Goal: Transaction & Acquisition: Purchase product/service

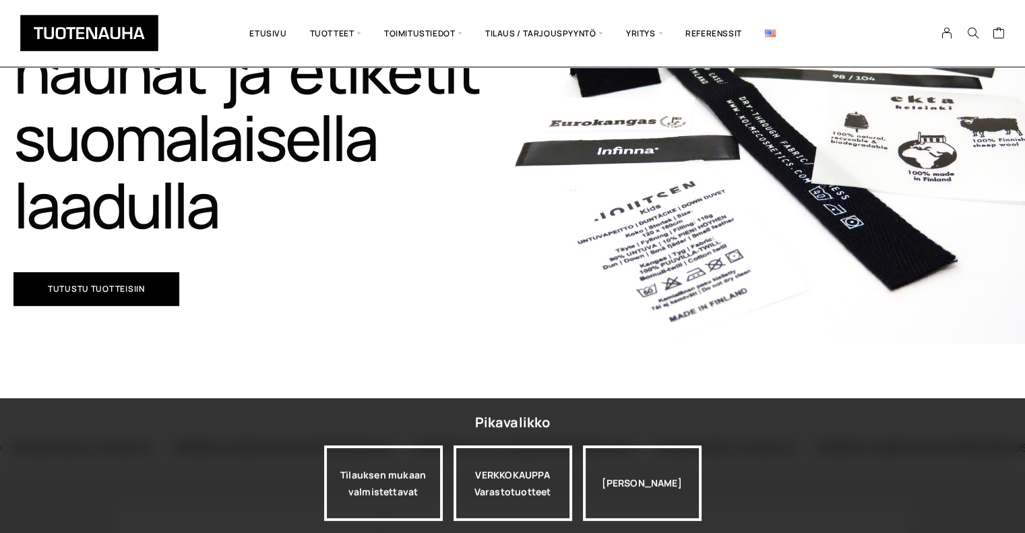
scroll to position [247, 0]
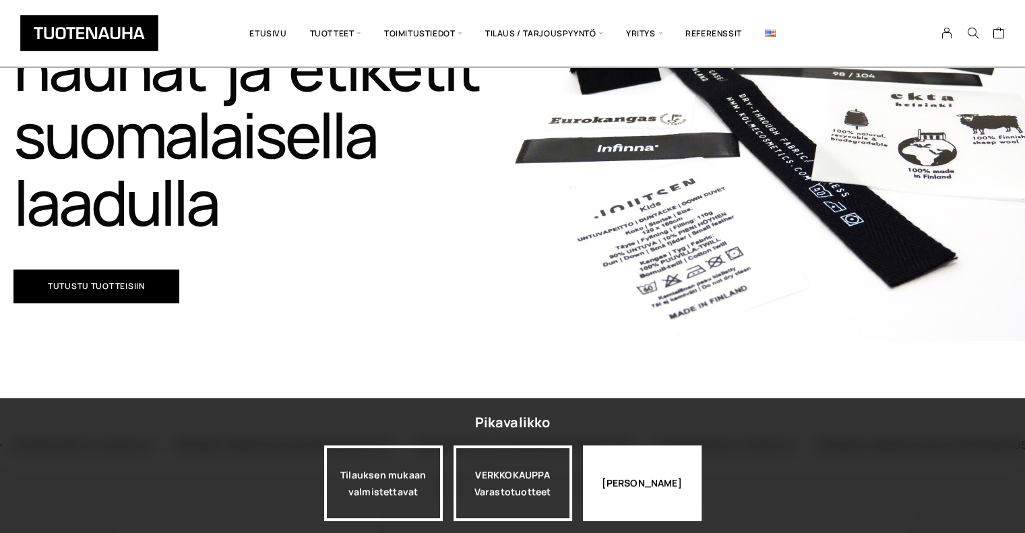
click at [595, 470] on div "Jatka katselua" at bounding box center [642, 482] width 119 height 75
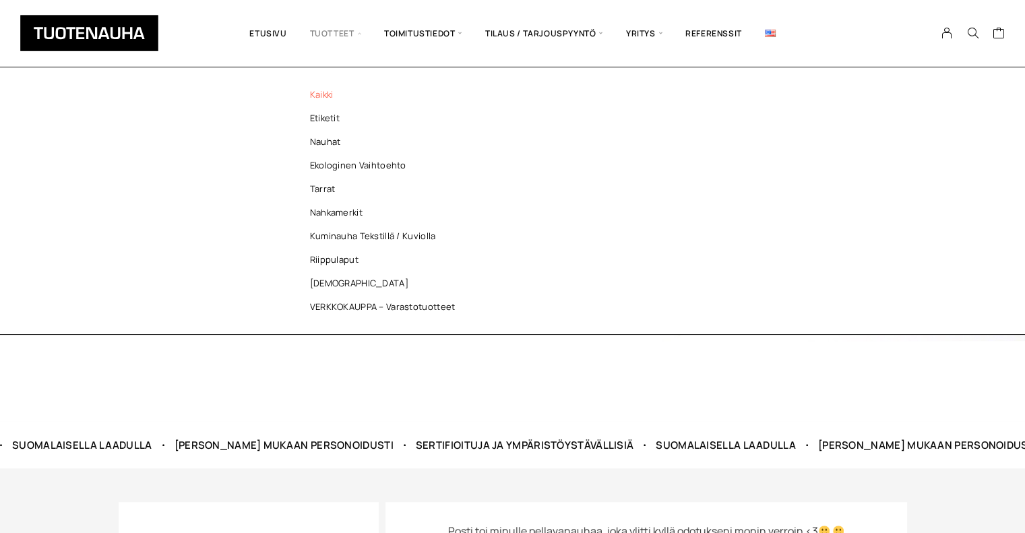
click at [323, 90] on link "Kaikki" at bounding box center [385, 95] width 195 height 24
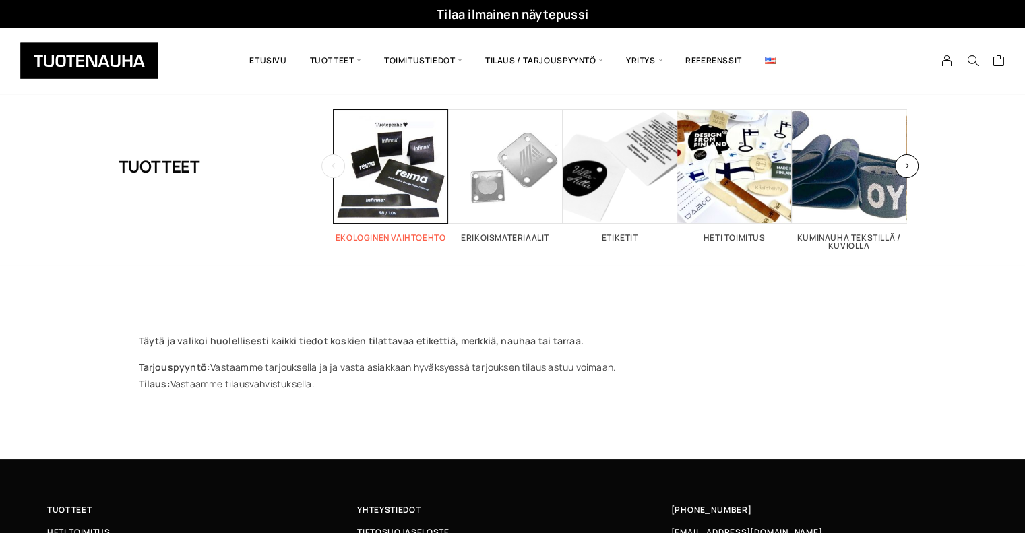
click at [337, 187] on span "Visit product category Ekologinen vaihtoehto" at bounding box center [390, 166] width 115 height 115
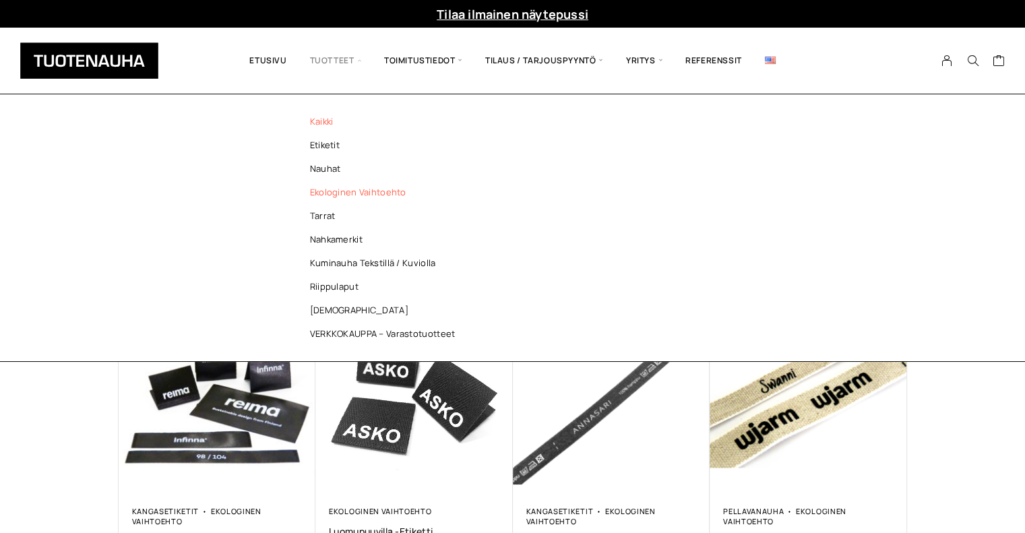
click at [328, 117] on link "Kaikki" at bounding box center [385, 122] width 195 height 24
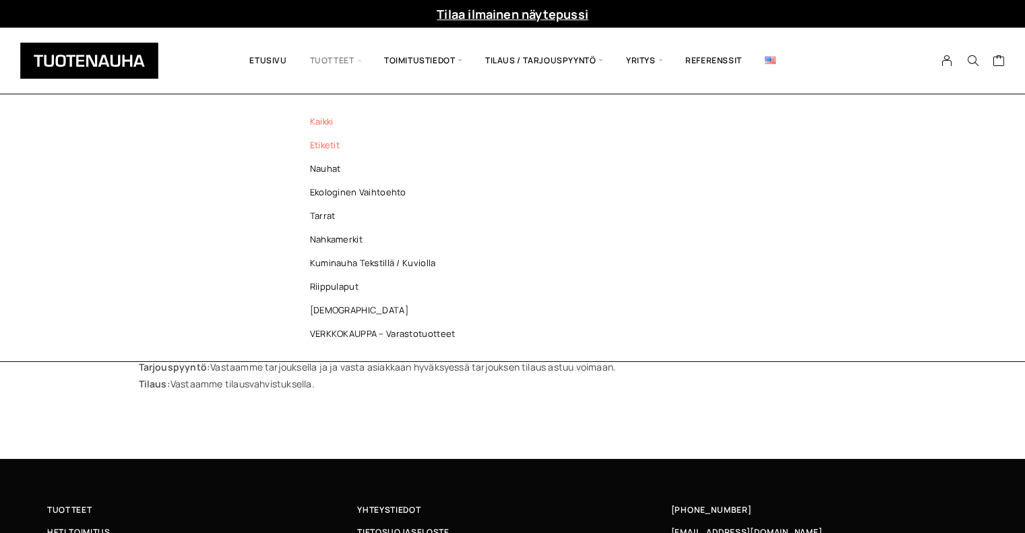
click at [327, 148] on link "Etiketit" at bounding box center [385, 145] width 195 height 24
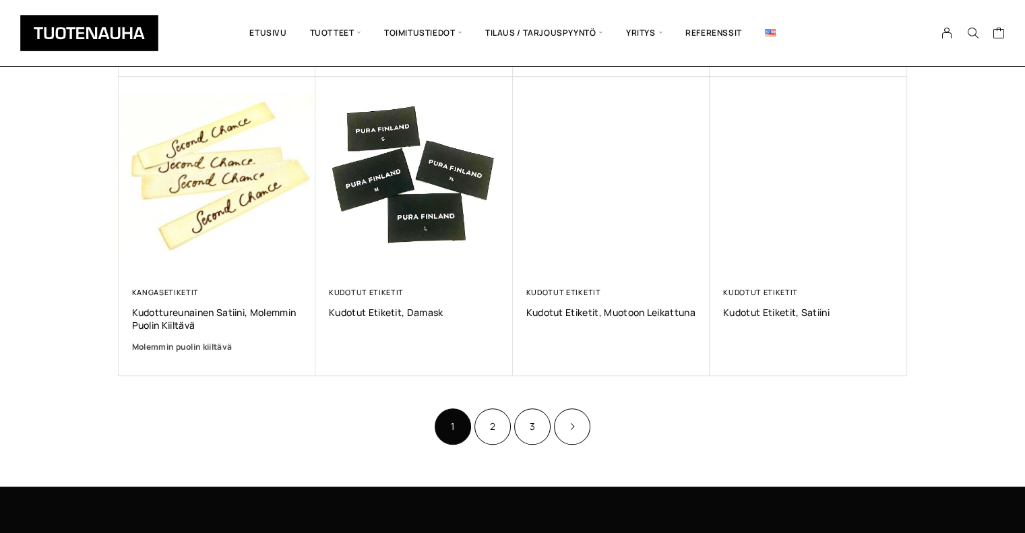
scroll to position [800, 0]
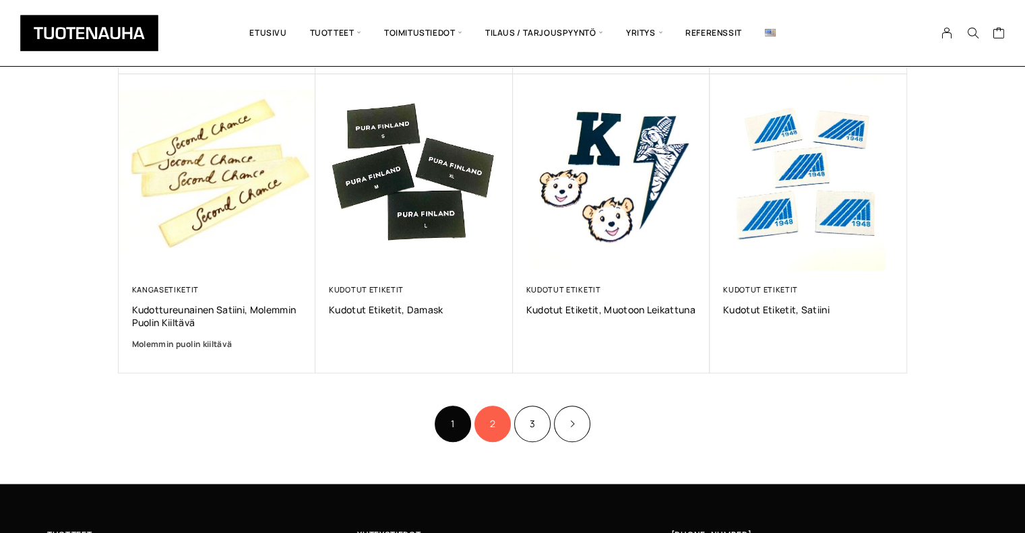
click at [505, 432] on link "2" at bounding box center [492, 424] width 36 height 36
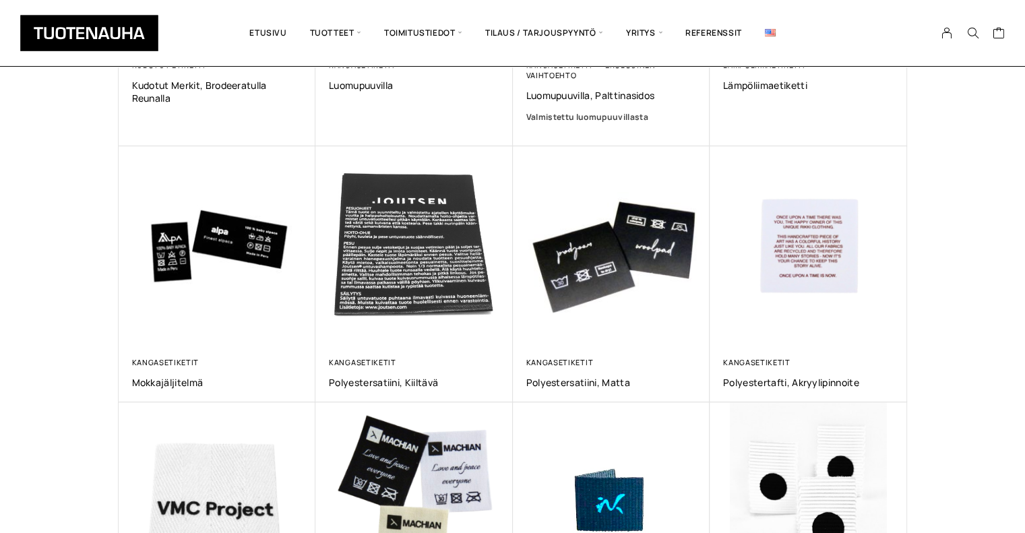
scroll to position [464, 0]
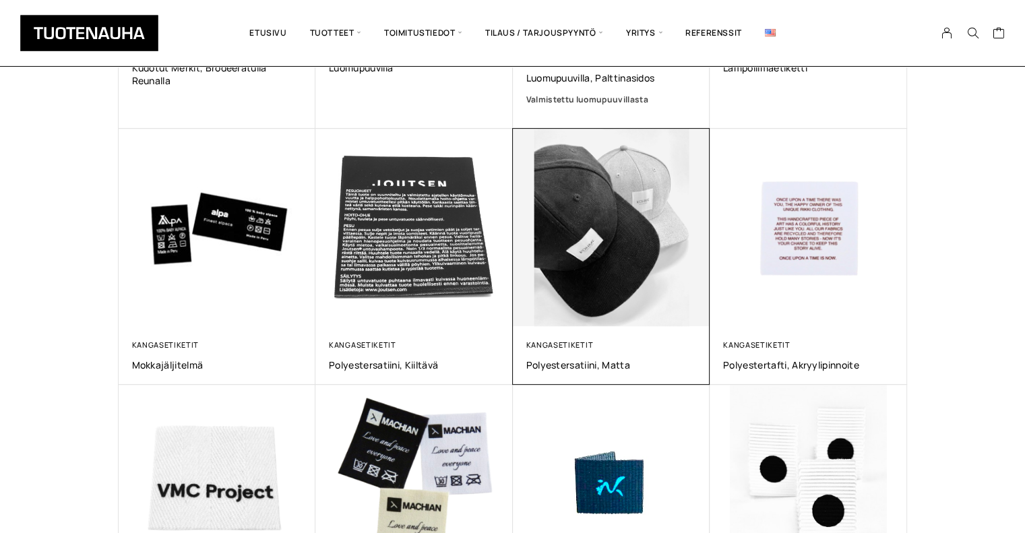
click at [635, 295] on img at bounding box center [610, 227] width 207 height 207
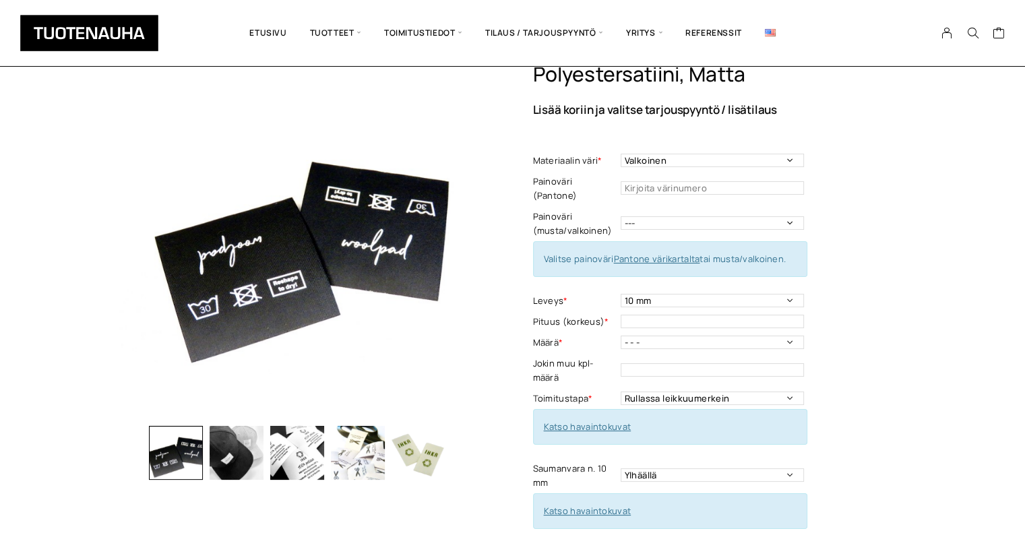
scroll to position [64, 0]
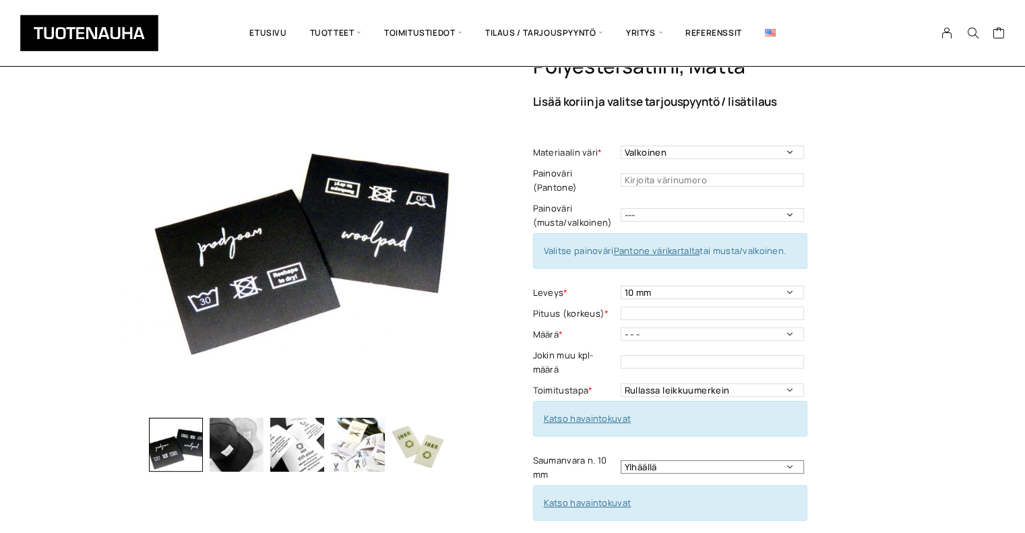
click at [647, 460] on select "Ylhäällä Vasemmalla sivulla Oikealla sivulla Ympäriinsä Ylhäällä ja alhaalla Mo…" at bounding box center [711, 466] width 183 height 13
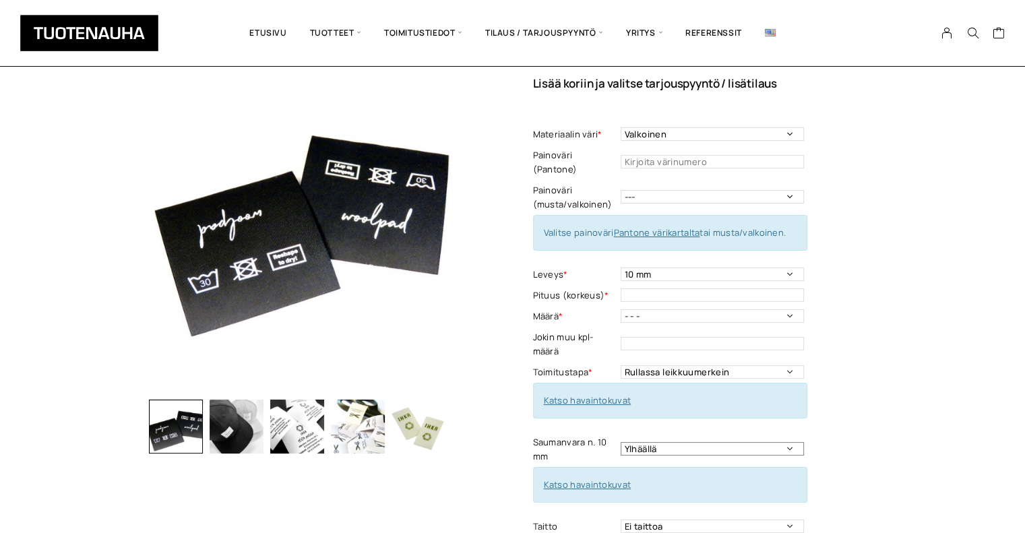
scroll to position [78, 0]
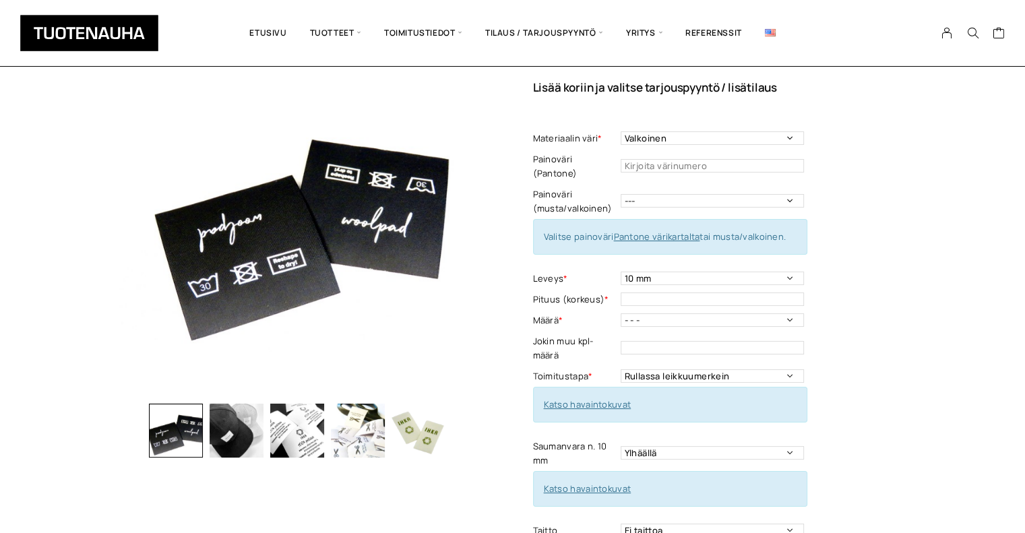
click at [402, 425] on img "button" at bounding box center [418, 431] width 54 height 54
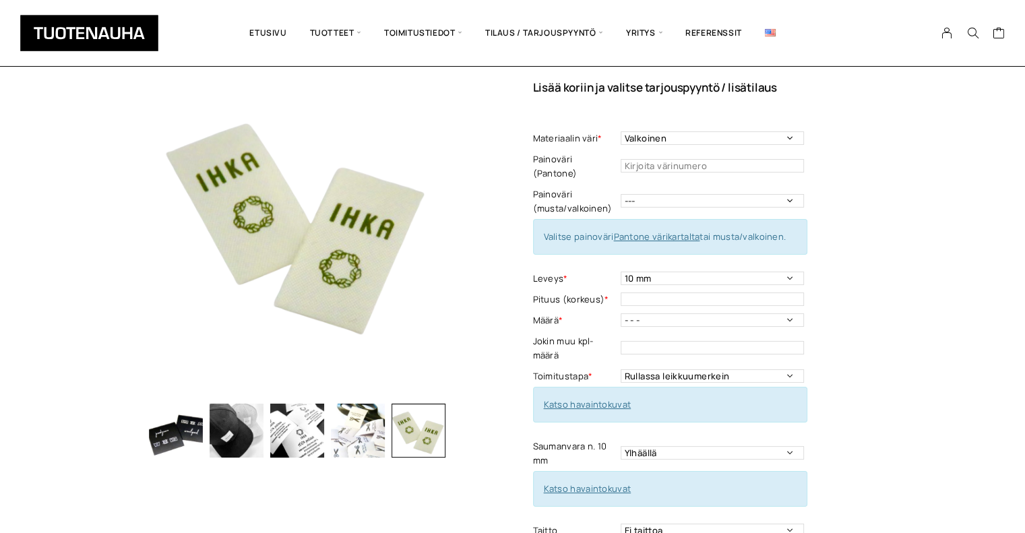
click at [290, 437] on img "button" at bounding box center [297, 431] width 54 height 54
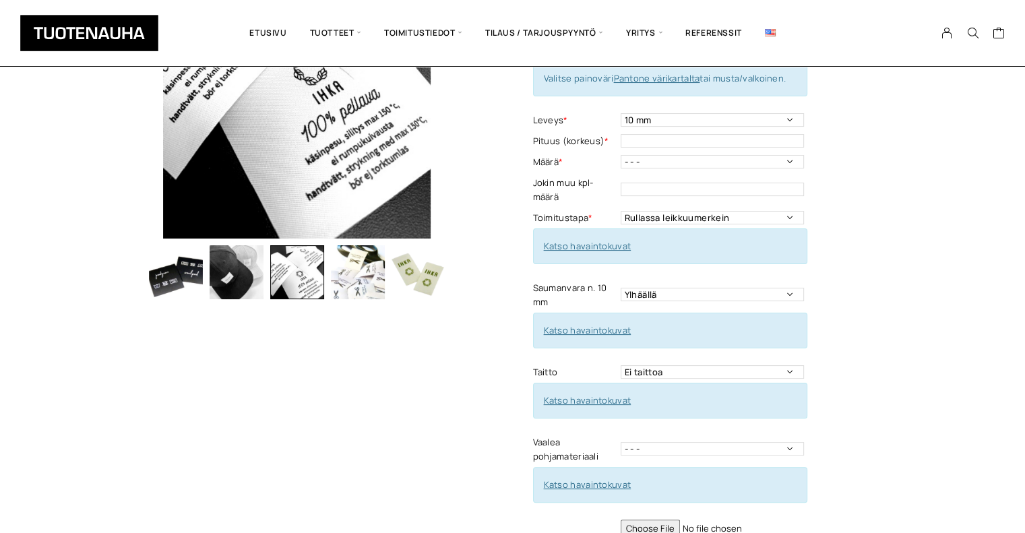
scroll to position [237, 0]
click at [640, 364] on select "Ei taittoa Päästätaitto Päistätaitto Keskitaitto, minimi koko 15 x 40 mm Hiippa…" at bounding box center [711, 370] width 183 height 13
click at [579, 393] on link "Katso havaintokuvat" at bounding box center [588, 399] width 88 height 12
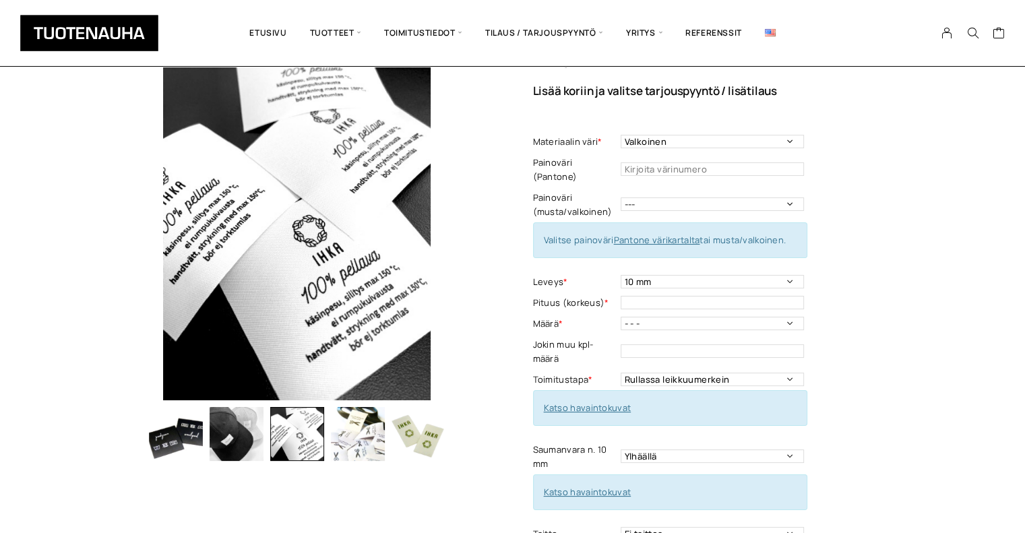
scroll to position [74, 0]
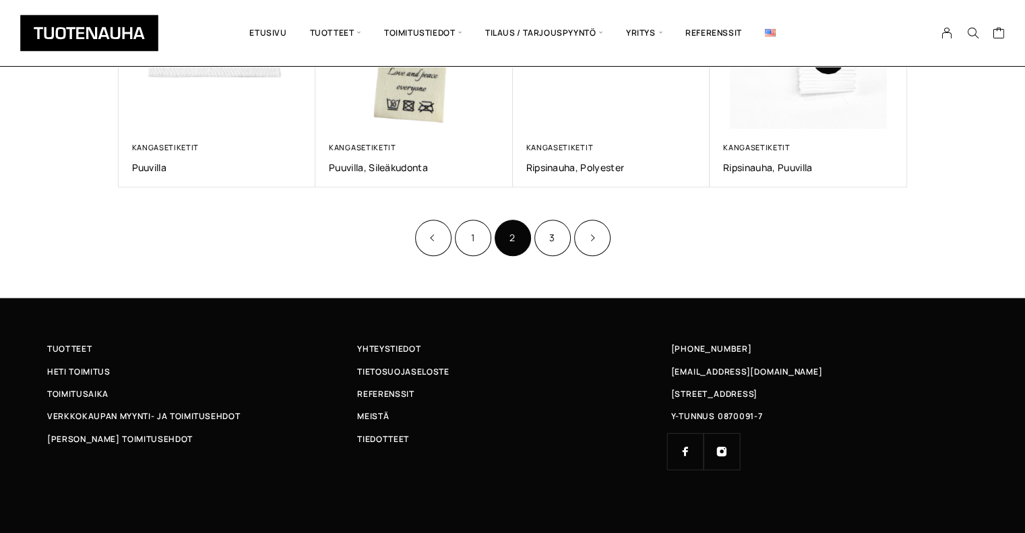
scroll to position [914, 0]
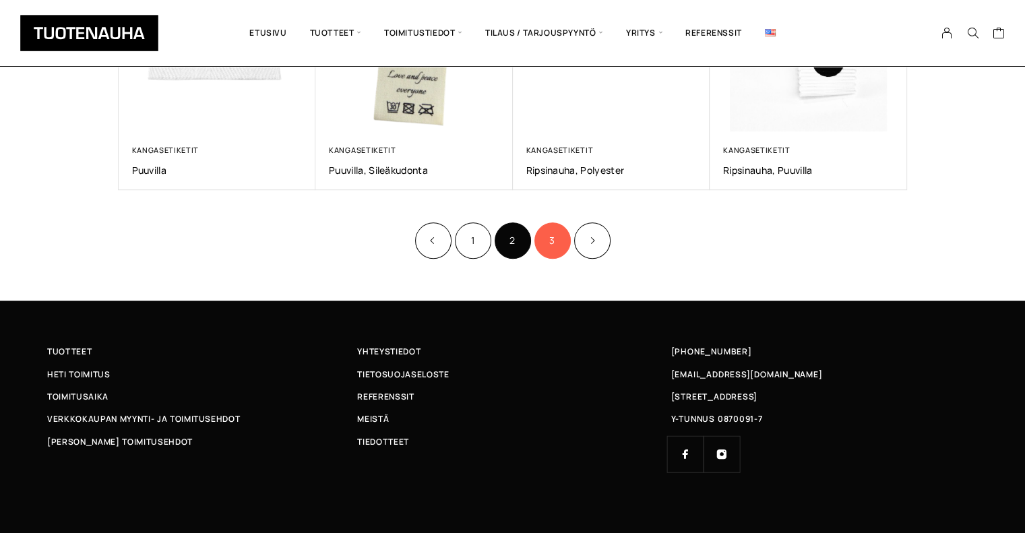
click at [544, 241] on link "3" at bounding box center [552, 240] width 36 height 36
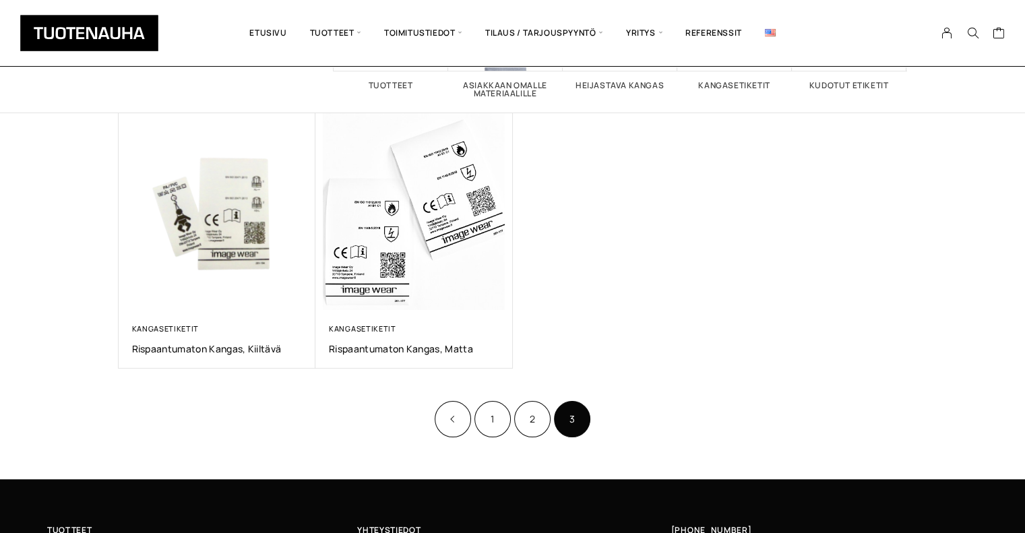
scroll to position [259, 0]
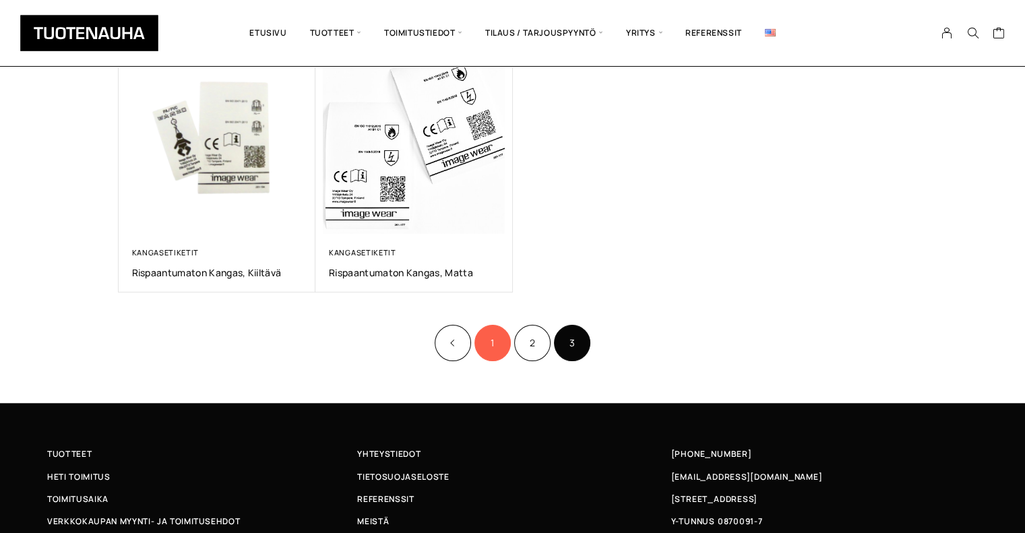
click at [488, 350] on link "1" at bounding box center [492, 343] width 36 height 36
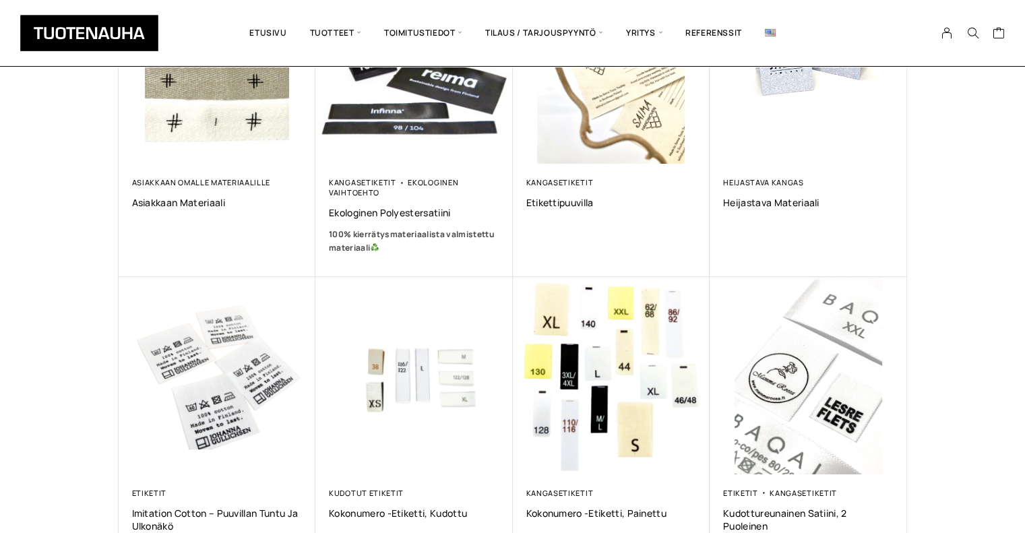
scroll to position [466, 0]
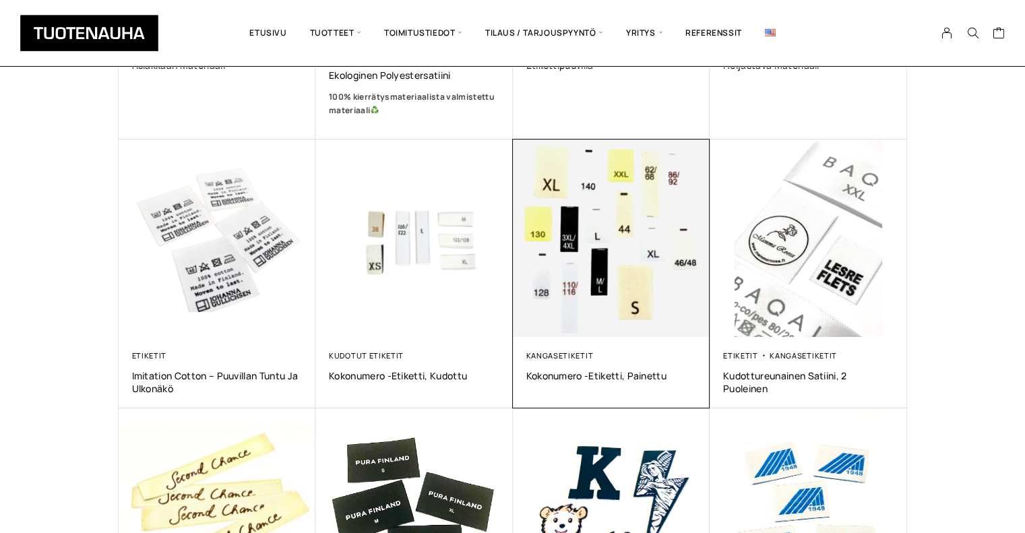
click at [560, 344] on div "Kangasetiketit Kokonumero -etiketti, Painettu 0,00 €" at bounding box center [611, 372] width 197 height 71
click at [571, 296] on img at bounding box center [611, 237] width 197 height 197
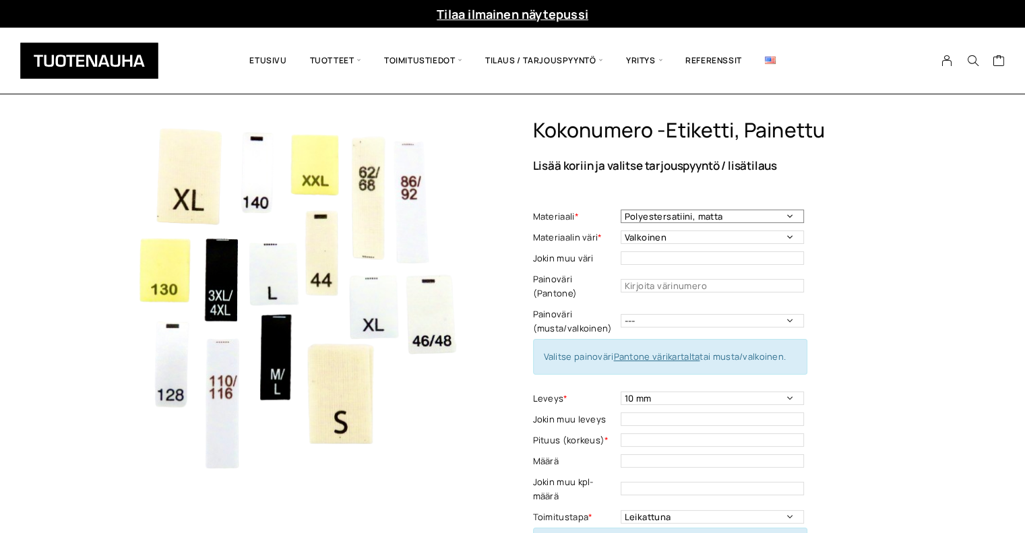
drag, startPoint x: 732, startPoint y: 216, endPoint x: 685, endPoint y: 214, distance: 46.5
click at [685, 214] on select "Polyestersatiini, matta Polyestersatiini, kiiltävä Ekologinen polyestersatiini …" at bounding box center [711, 216] width 183 height 13
click at [620, 210] on select "Polyestersatiini, matta Polyestersatiini, kiiltävä Ekologinen polyestersatiini …" at bounding box center [711, 216] width 183 height 13
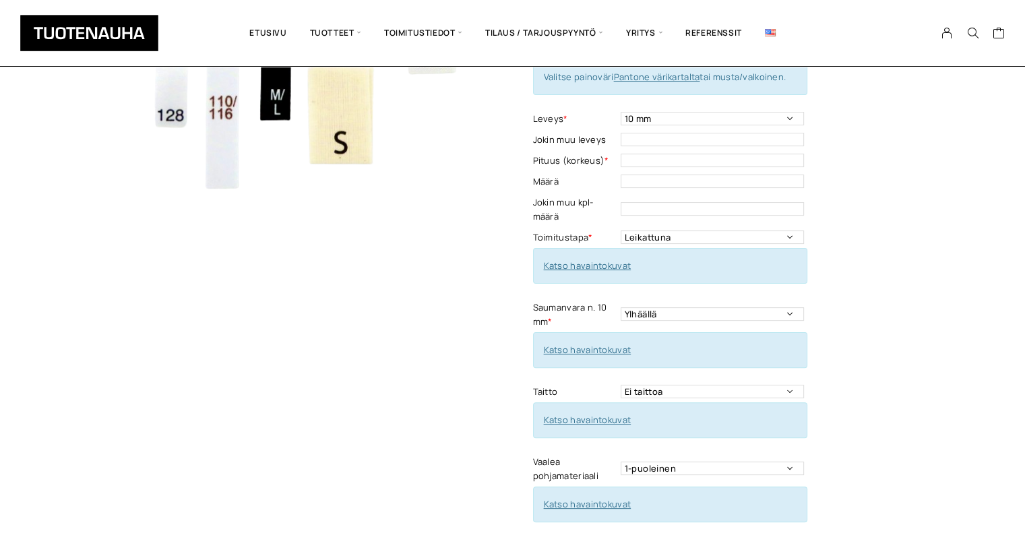
scroll to position [279, 0]
click at [684, 231] on select "Leikattuna Rullassa leikkuumerkein" at bounding box center [711, 237] width 183 height 13
